Goal: Information Seeking & Learning: Learn about a topic

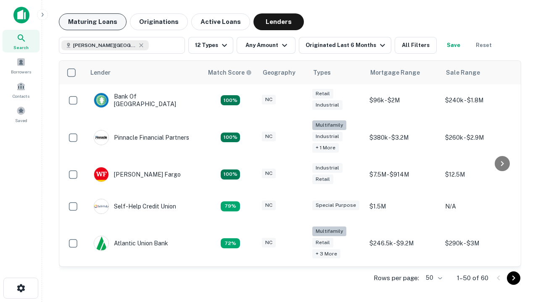
click at [92, 22] on button "Maturing Loans" at bounding box center [93, 21] width 68 height 17
